Goal: Find specific page/section: Find specific page/section

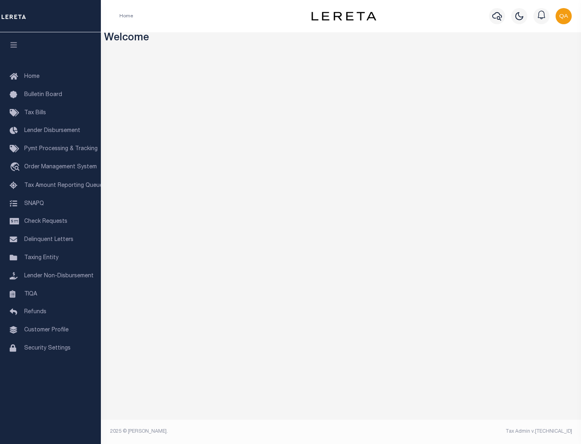
click at [50, 221] on span "Check Requests" at bounding box center [45, 222] width 43 height 6
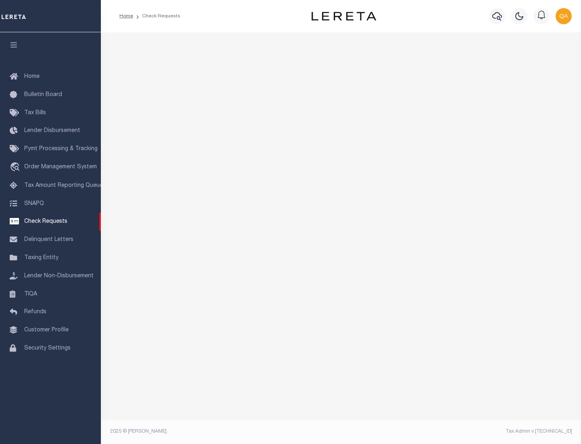
select select "50"
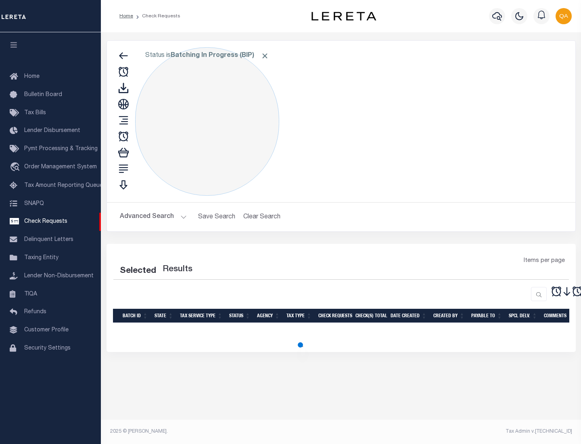
select select "50"
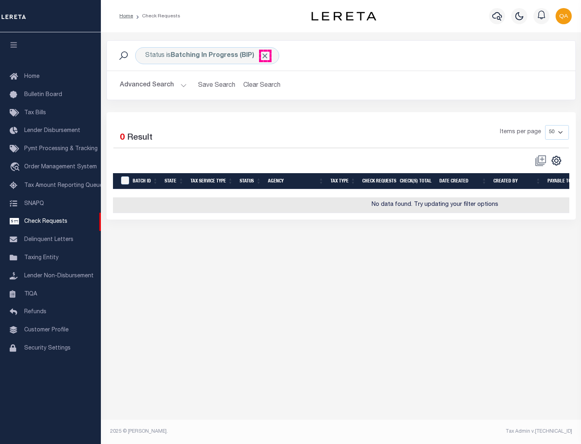
click at [265, 56] on span "Click to Remove" at bounding box center [265, 56] width 8 height 8
